Goal: Task Accomplishment & Management: Manage account settings

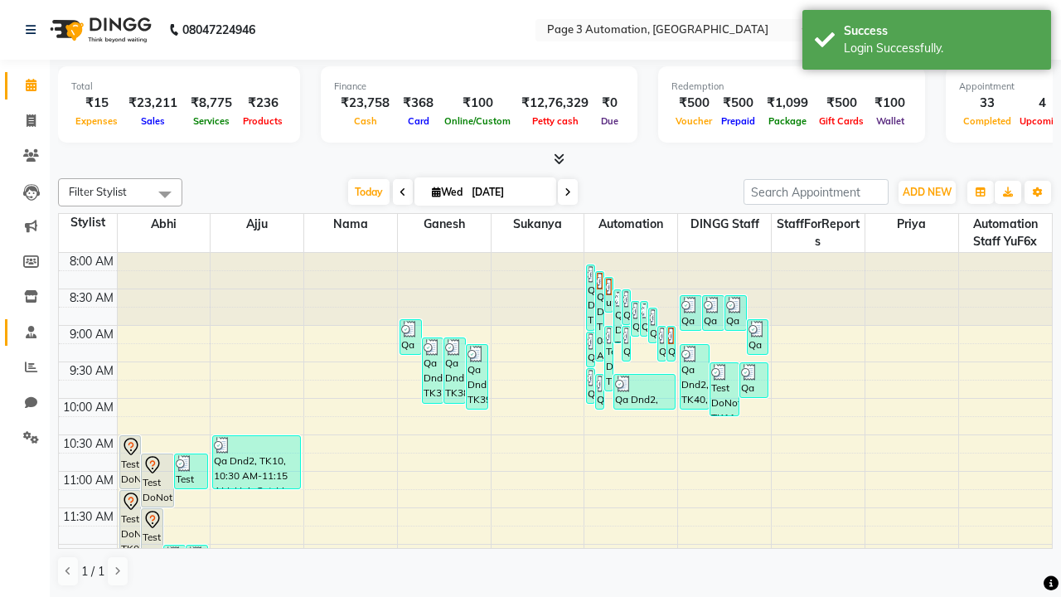
click at [25, 332] on span at bounding box center [31, 332] width 29 height 19
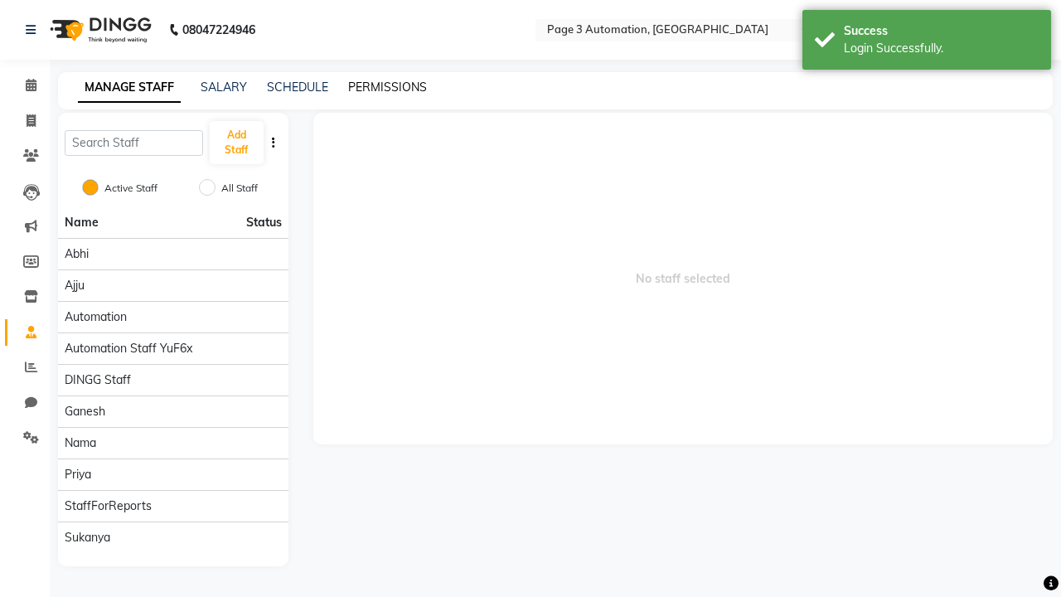
click at [387, 87] on link "PERMISSIONS" at bounding box center [387, 87] width 79 height 15
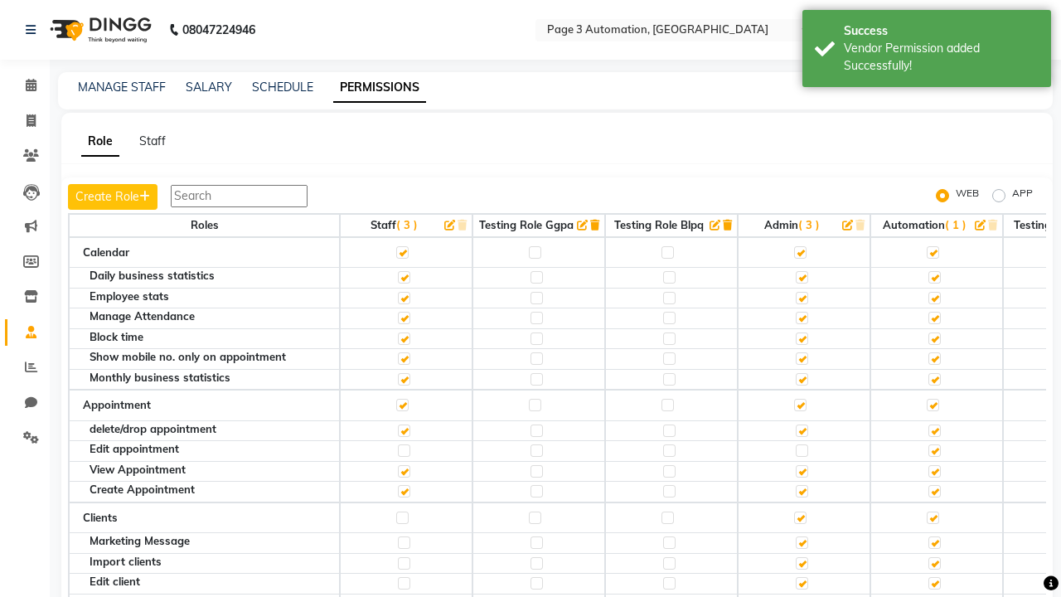
scroll to position [2611, 0]
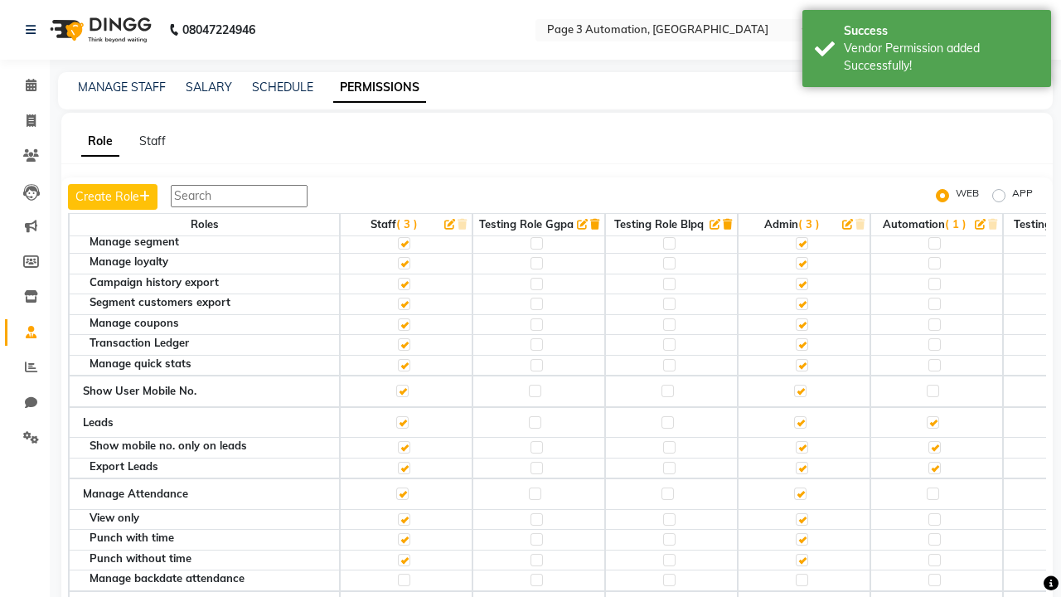
click at [933, 204] on label at bounding box center [933, 198] width 12 height 12
click at [933, 203] on input "checkbox" at bounding box center [932, 197] width 11 height 11
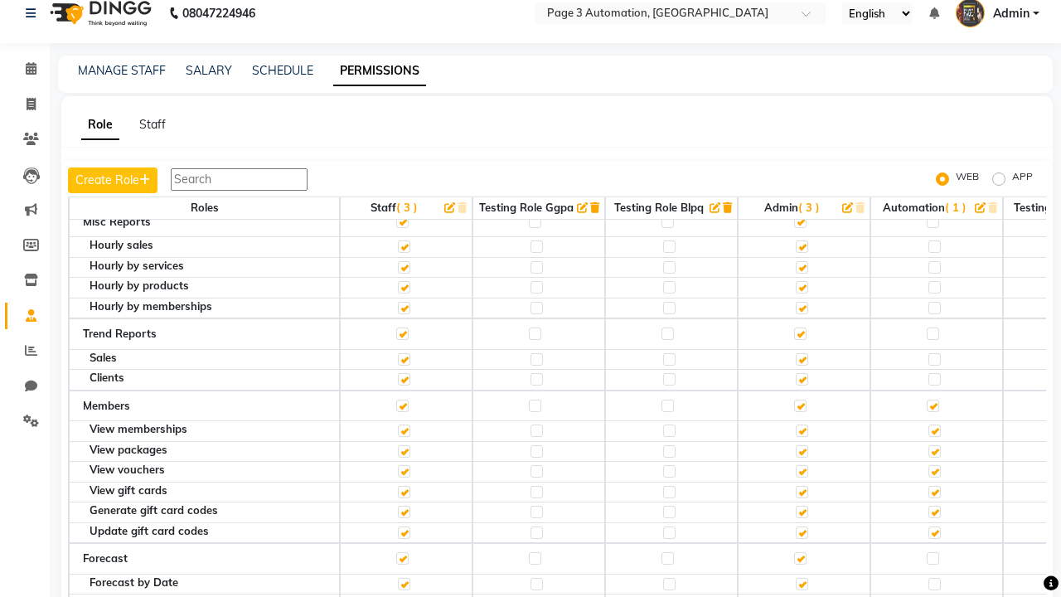
scroll to position [16, 0]
click at [997, 14] on span "Admin" at bounding box center [1011, 14] width 36 height 17
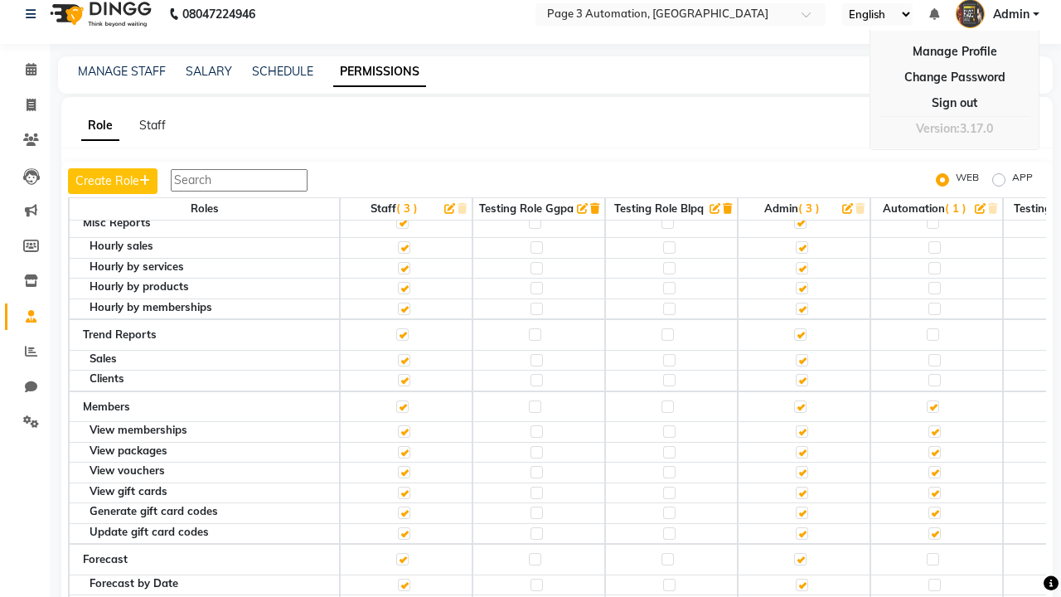
scroll to position [0, 0]
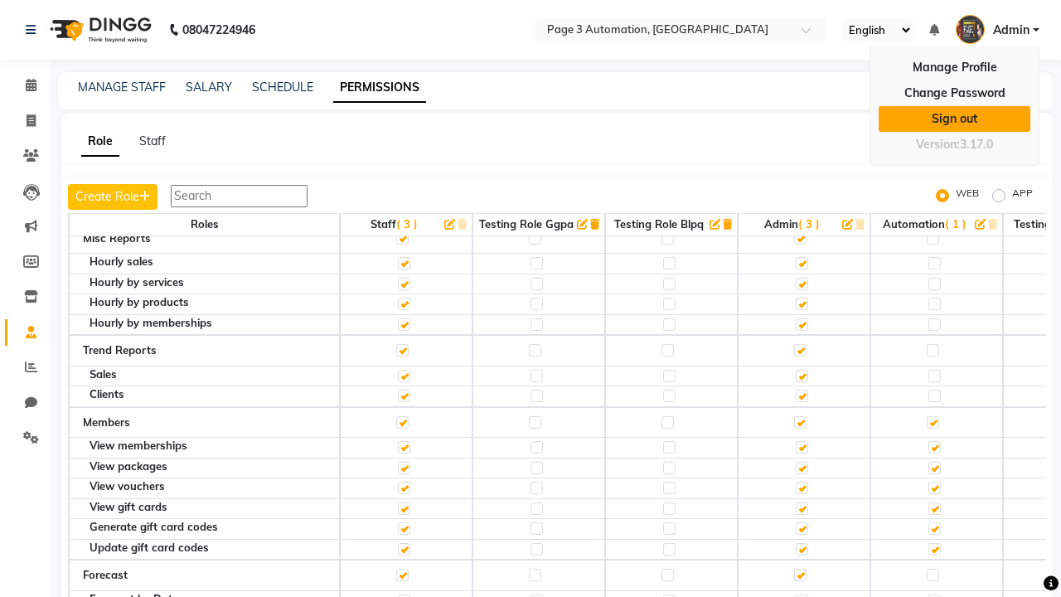
click at [954, 119] on link "Sign out" at bounding box center [955, 119] width 152 height 26
